Goal: Entertainment & Leisure: Consume media (video, audio)

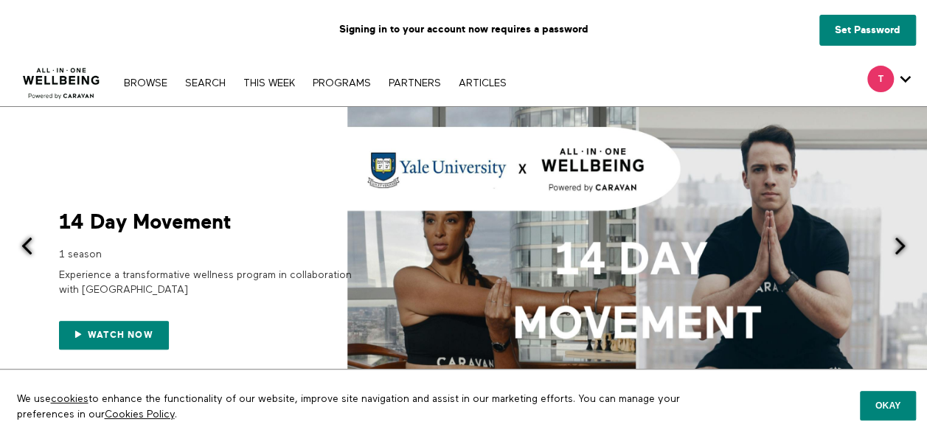
click at [627, 52] on div "Signing in to your account now requires a password" at bounding box center [463, 29] width 927 height 59
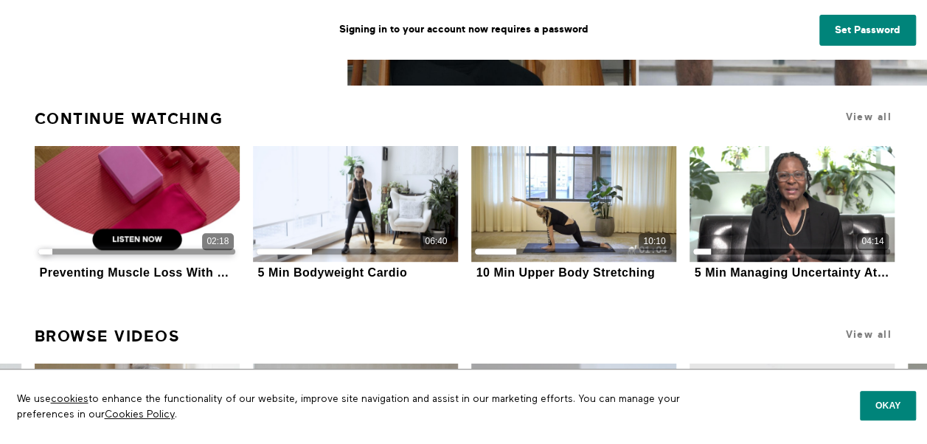
scroll to position [664, 0]
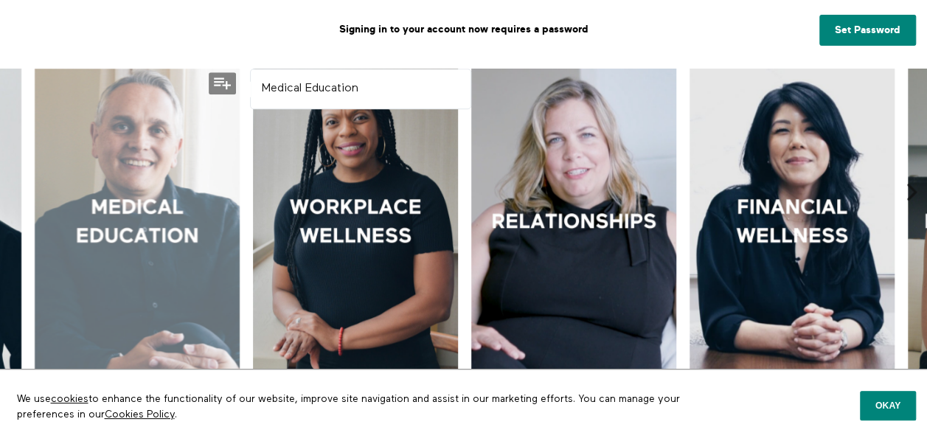
click at [125, 210] on div at bounding box center [137, 223] width 205 height 308
click at [145, 235] on div at bounding box center [137, 223] width 205 height 308
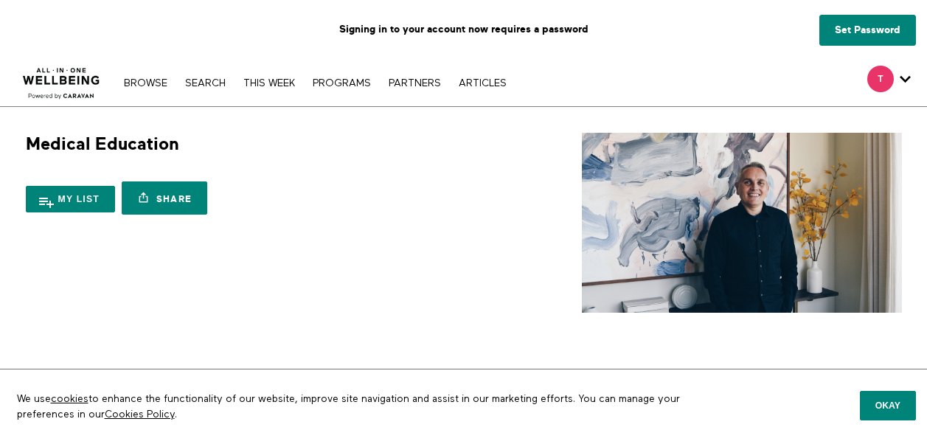
scroll to position [295, 0]
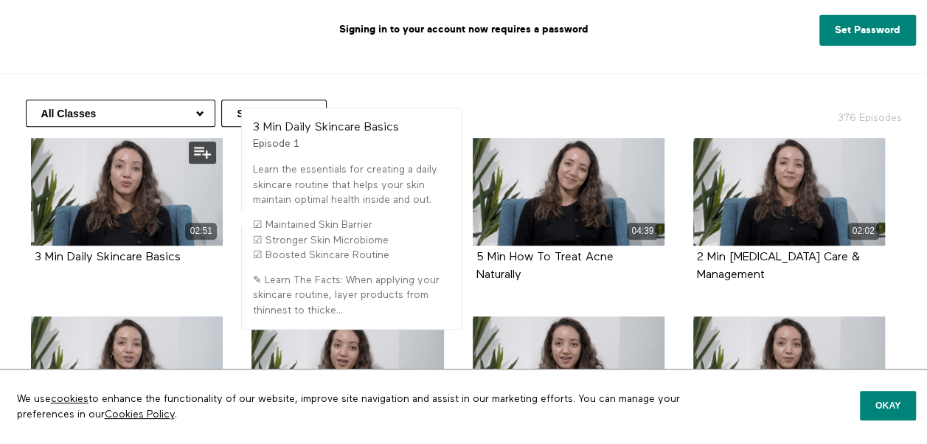
click at [152, 280] on div "02:51 3 Min Daily Skincare Basics Episode 1" at bounding box center [126, 213] width 209 height 150
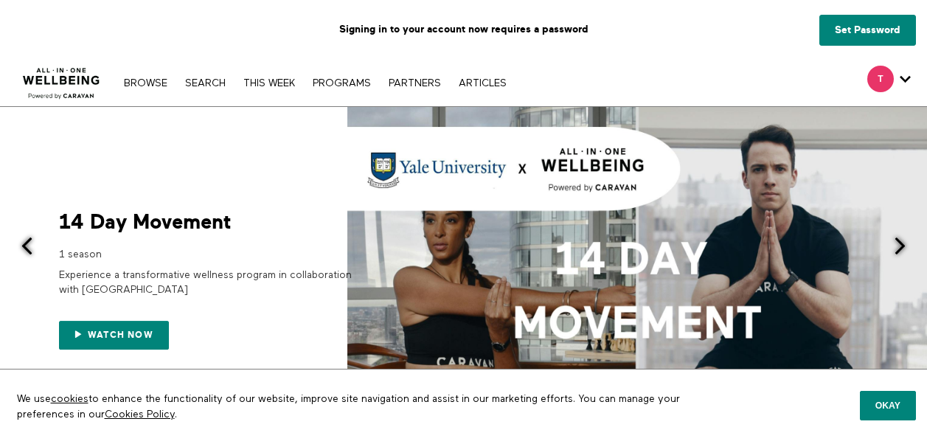
scroll to position [664, 0]
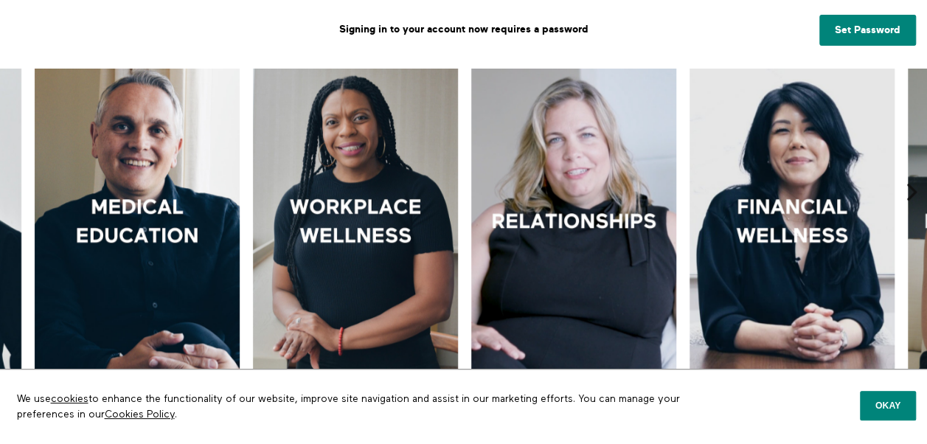
click at [145, 212] on div at bounding box center [137, 223] width 205 height 308
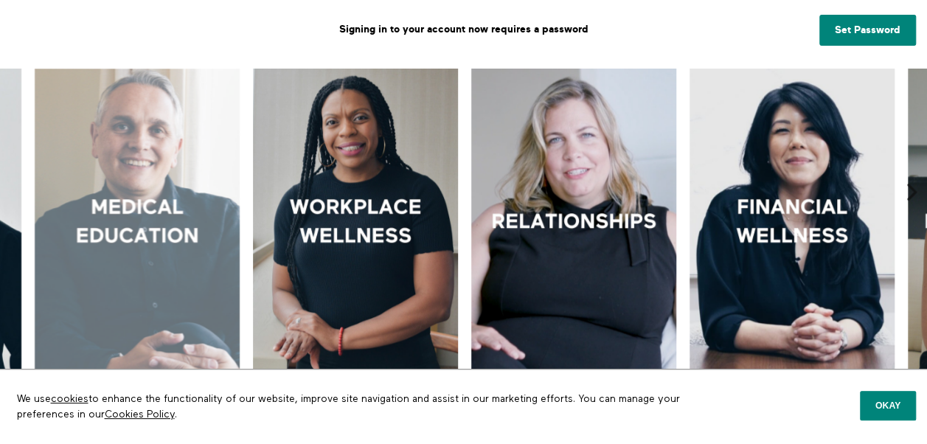
drag, startPoint x: 0, startPoint y: 0, endPoint x: 145, endPoint y: 212, distance: 256.9
click at [145, 212] on div at bounding box center [137, 223] width 205 height 308
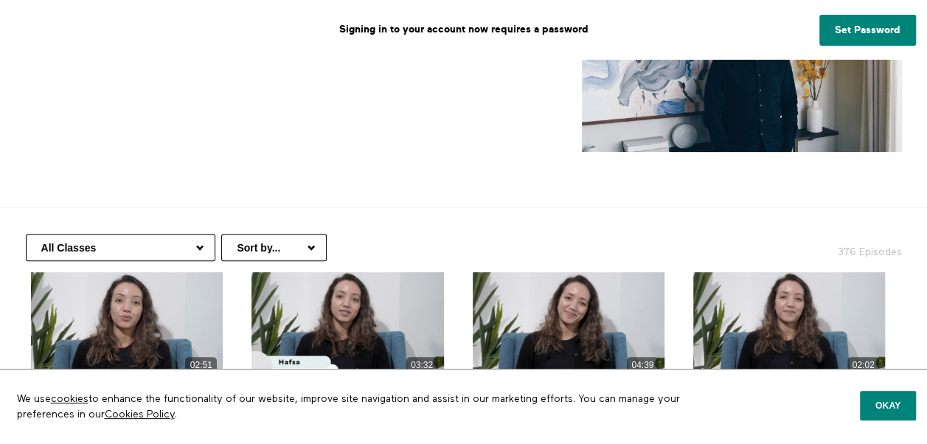
scroll to position [221, 0]
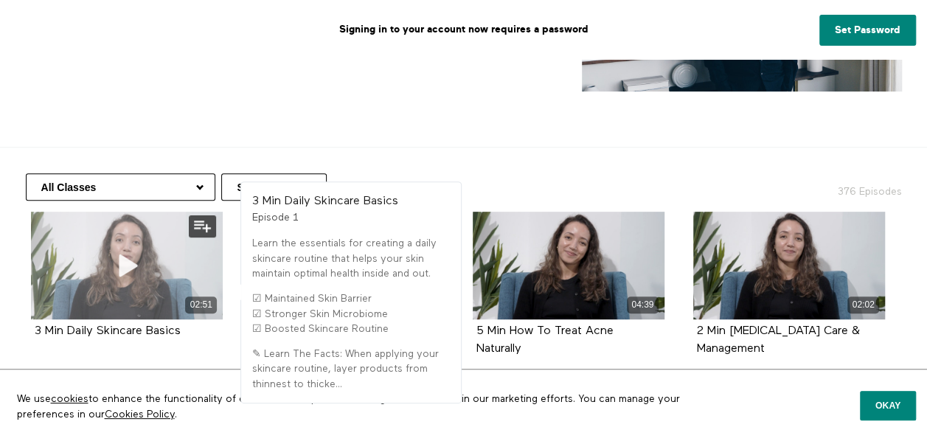
click at [124, 257] on icon at bounding box center [127, 266] width 44 height 26
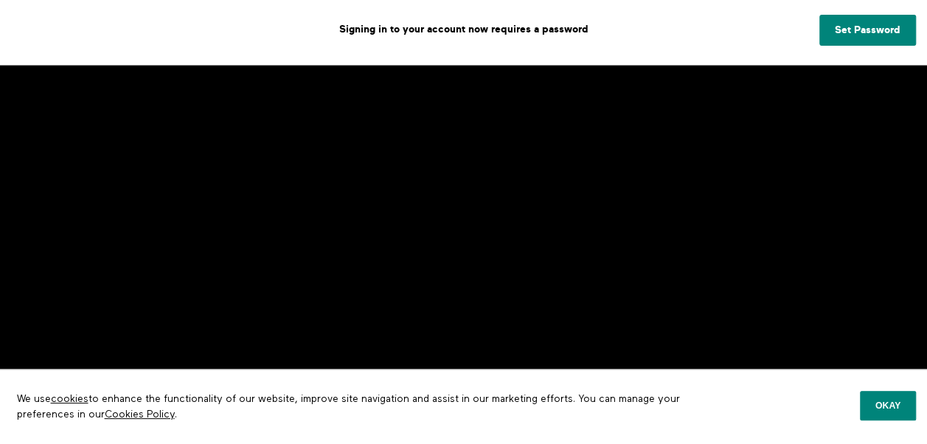
scroll to position [74, 0]
